Goal: Task Accomplishment & Management: Complete application form

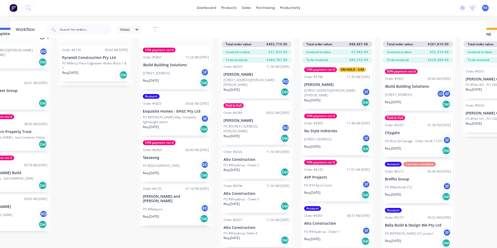
scroll to position [0, 357]
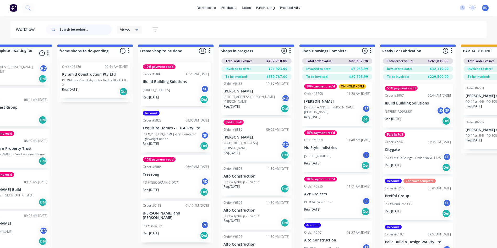
click at [75, 31] on input "text" at bounding box center [86, 29] width 52 height 10
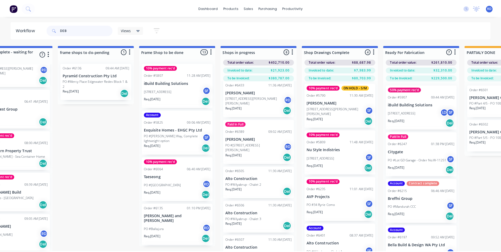
scroll to position [0, 0]
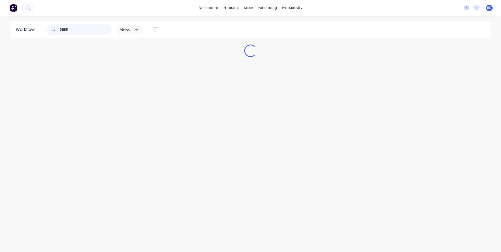
type input "[PERSON_NAME]"
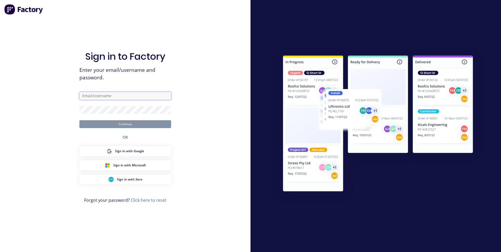
click at [125, 98] on input "text" at bounding box center [125, 96] width 92 height 8
type input "[EMAIL_ADDRESS][DOMAIN_NAME]"
click at [140, 97] on input "text" at bounding box center [125, 96] width 92 height 8
type input "[EMAIL_ADDRESS][DOMAIN_NAME]"
click at [102, 105] on form "[EMAIL_ADDRESS][DOMAIN_NAME] Continue" at bounding box center [125, 110] width 92 height 36
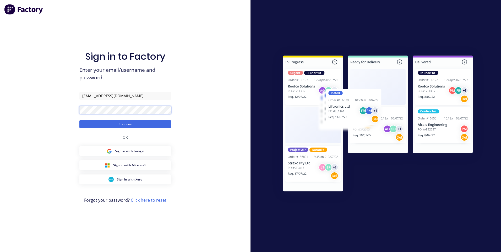
click at [79, 120] on button "Continue" at bounding box center [125, 124] width 92 height 8
